Goal: Obtain resource: Download file/media

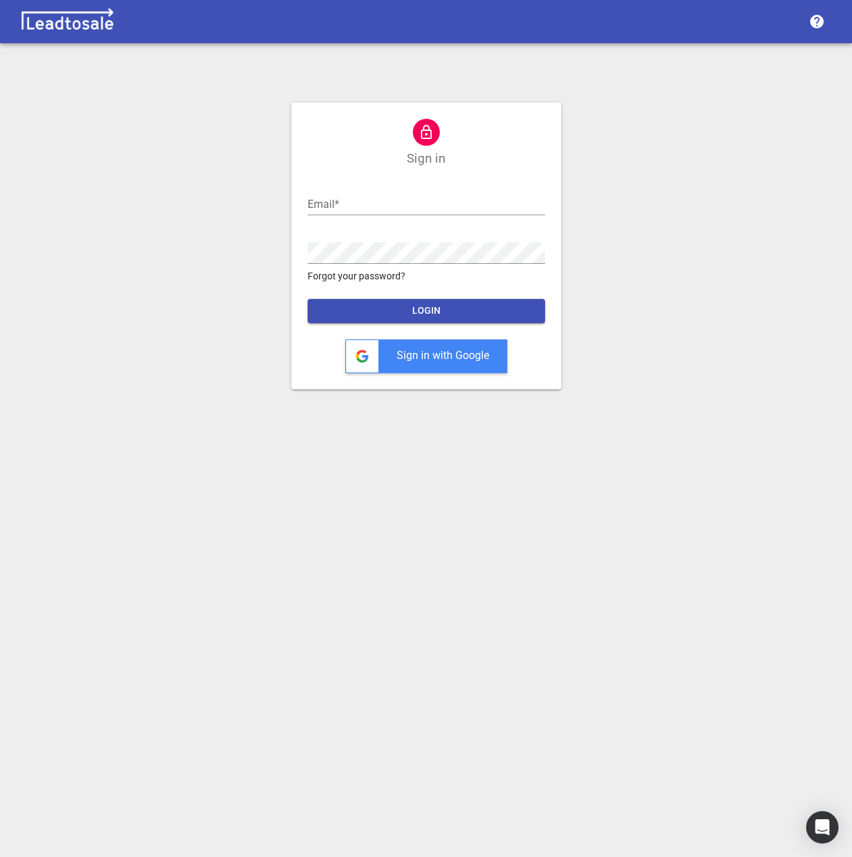
type input "[EMAIL_ADDRESS][DOMAIN_NAME]"
click at [415, 315] on span "LOGIN" at bounding box center [426, 310] width 216 height 13
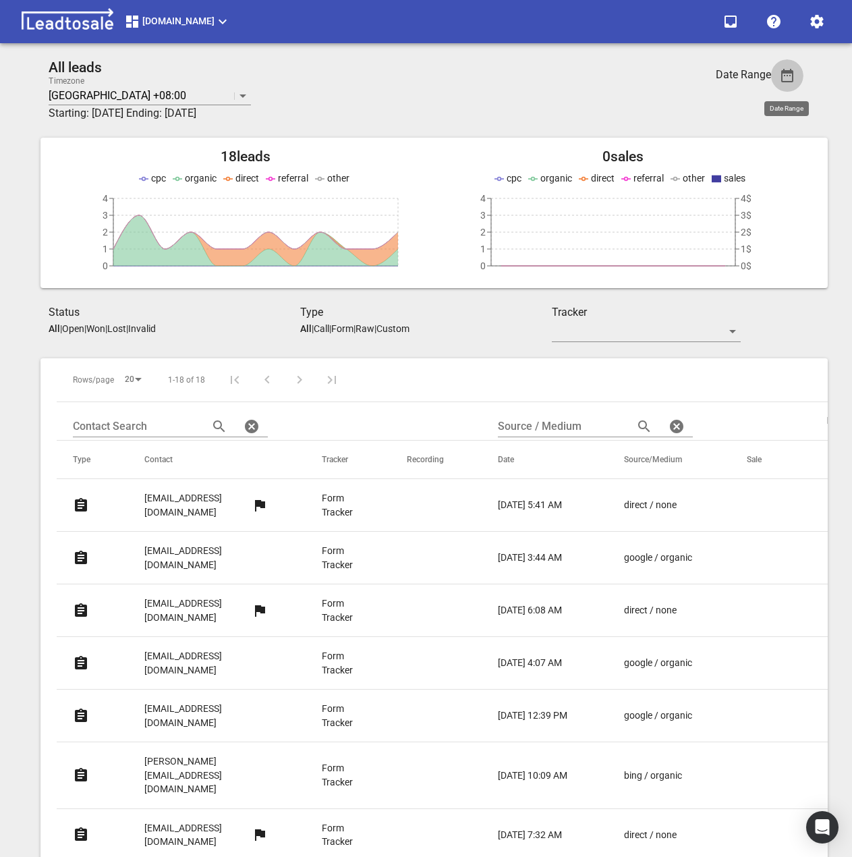
click at [787, 73] on icon "button" at bounding box center [787, 75] width 12 height 13
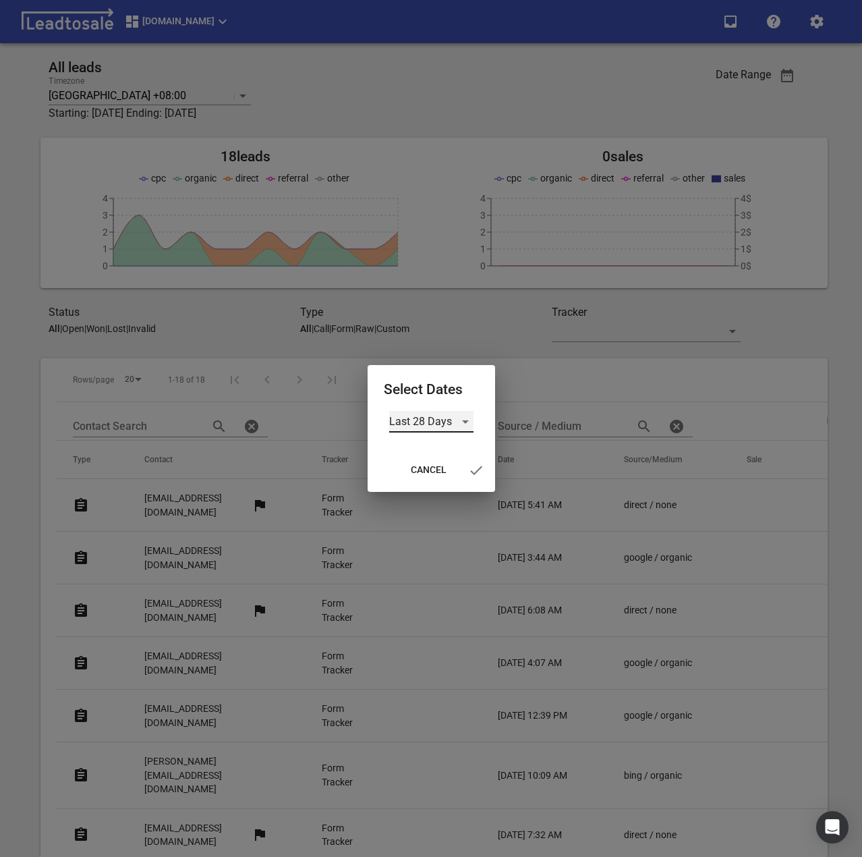
click at [469, 414] on div "Last 28 Days" at bounding box center [431, 422] width 84 height 22
click at [417, 517] on li "Custom" at bounding box center [431, 518] width 84 height 32
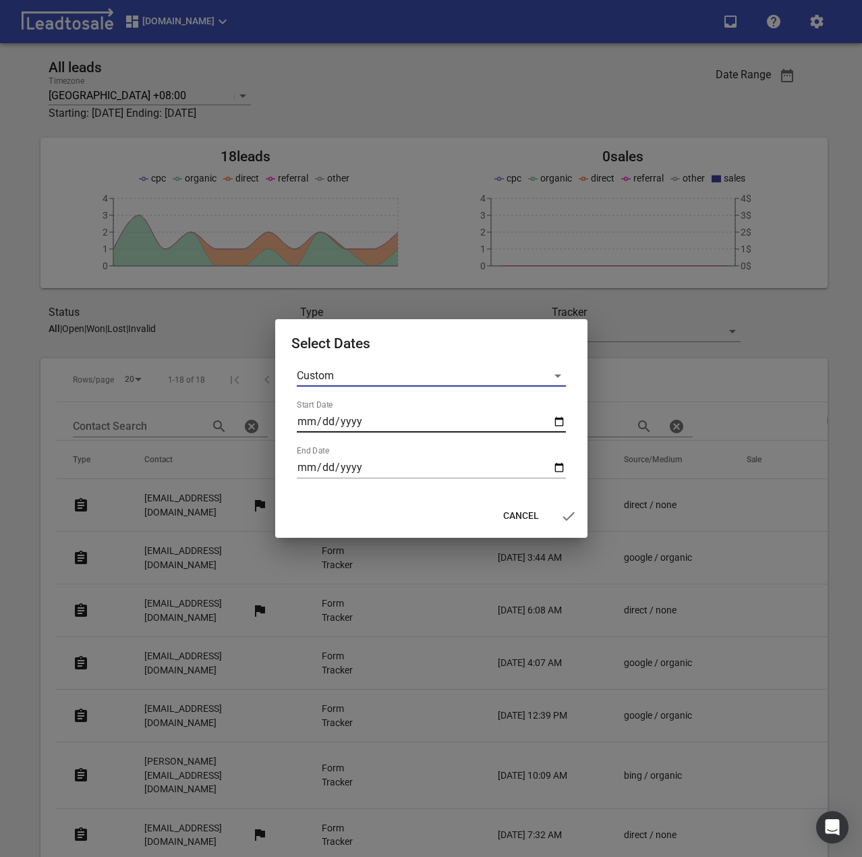
click at [545, 418] on input "Start Date" at bounding box center [431, 422] width 269 height 22
click at [559, 421] on input "Start Date" at bounding box center [431, 422] width 269 height 22
type input "2025-09-15"
click at [559, 463] on input "End Date" at bounding box center [431, 468] width 269 height 22
type input "2025-09-21"
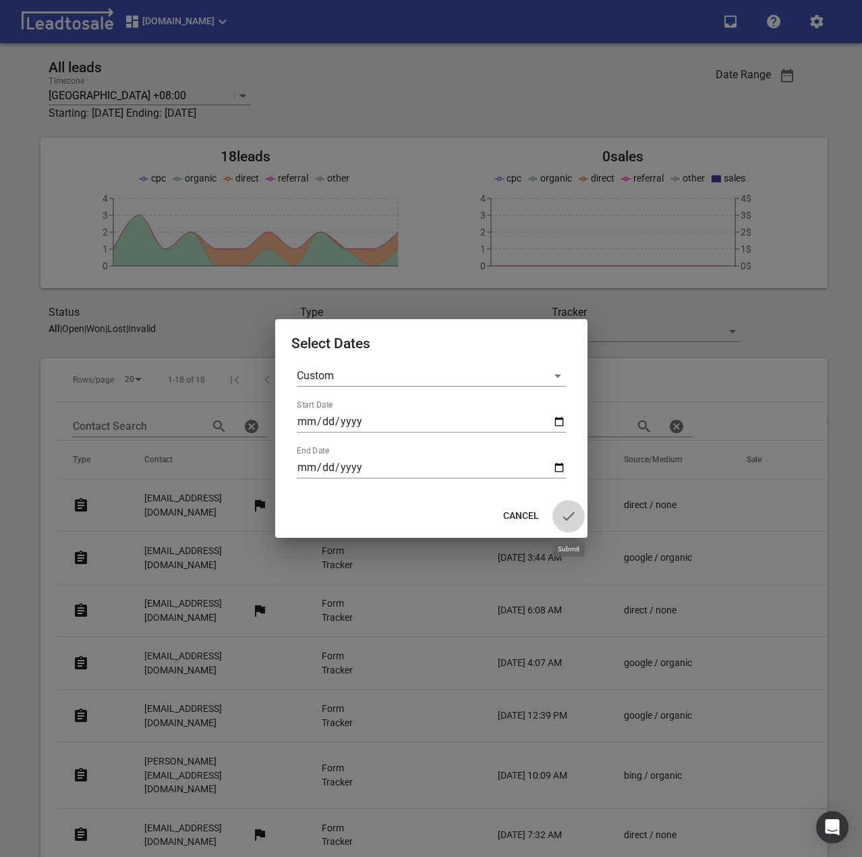
click at [563, 518] on icon "button" at bounding box center [568, 516] width 16 height 16
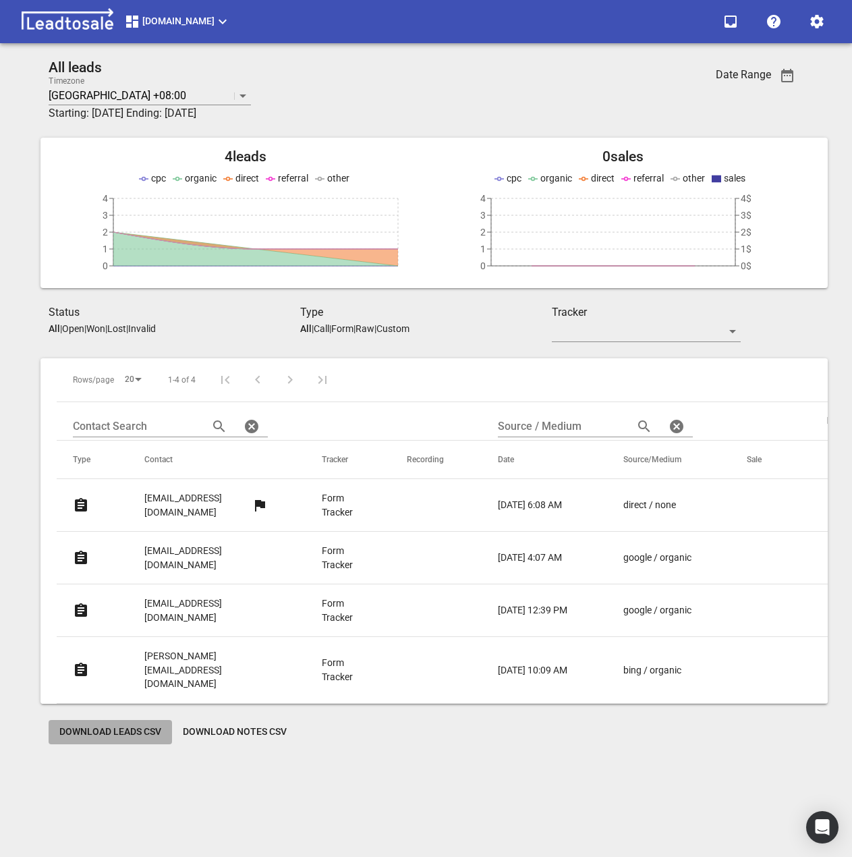
click at [112, 725] on span "Download Leads CSV" at bounding box center [110, 731] width 102 height 13
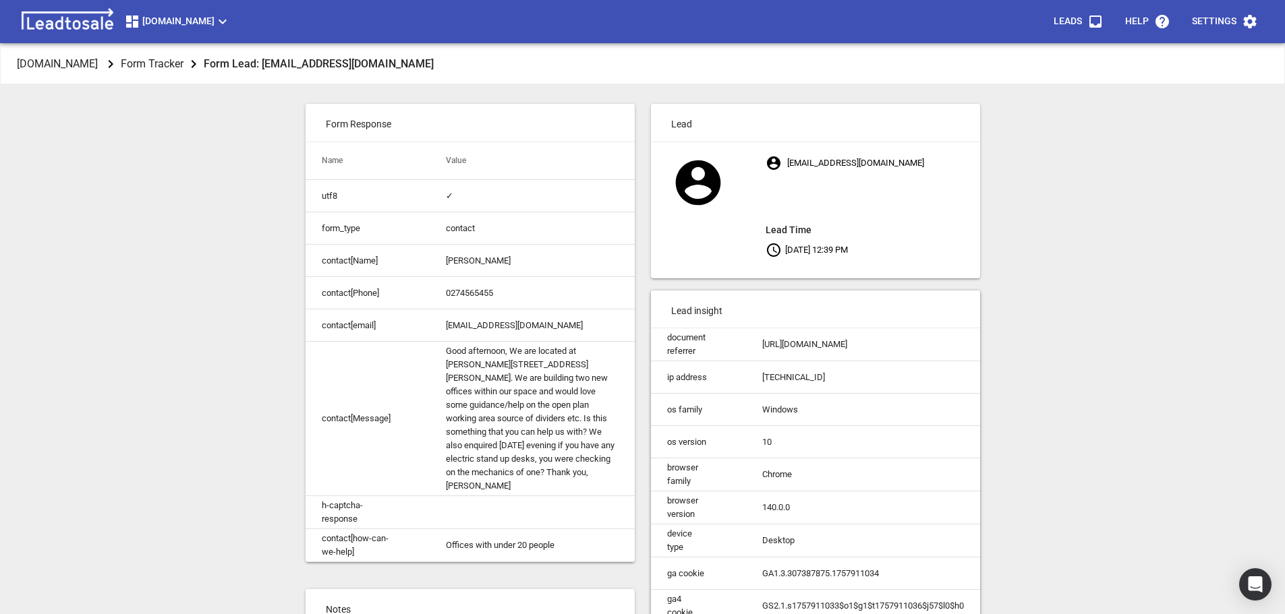
drag, startPoint x: 496, startPoint y: 329, endPoint x: 599, endPoint y: 332, distance: 103.2
click at [599, 332] on td "[EMAIL_ADDRESS][DOMAIN_NAME]" at bounding box center [532, 326] width 204 height 32
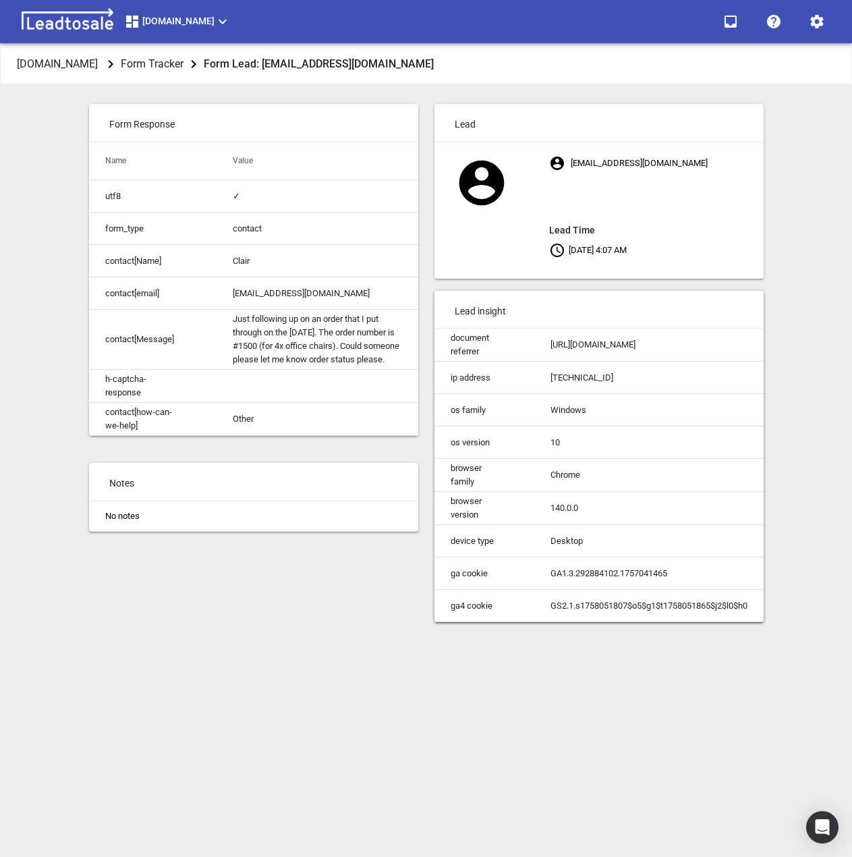
drag, startPoint x: 225, startPoint y: 292, endPoint x: 370, endPoint y: 291, distance: 144.3
click at [370, 291] on td "[EMAIL_ADDRESS][DOMAIN_NAME]" at bounding box center [317, 293] width 201 height 32
copy td "[EMAIL_ADDRESS][DOMAIN_NAME]"
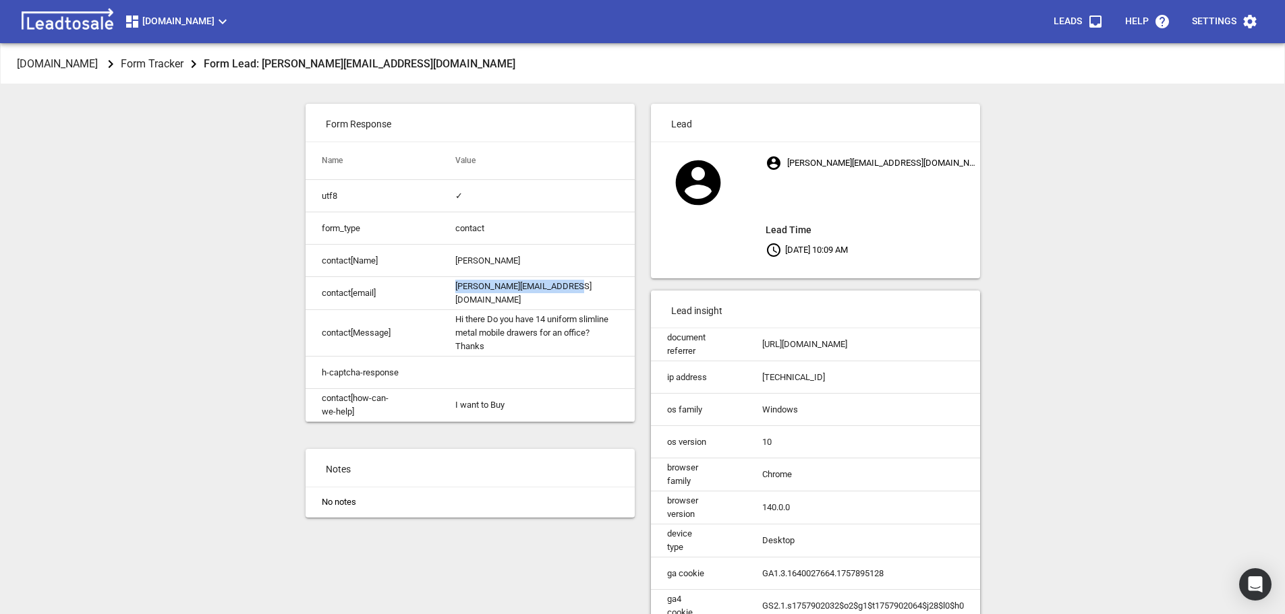
drag, startPoint x: 562, startPoint y: 299, endPoint x: 588, endPoint y: 299, distance: 26.3
click at [588, 299] on td "[PERSON_NAME][EMAIL_ADDRESS][DOMAIN_NAME]" at bounding box center [536, 293] width 195 height 33
